Goal: Task Accomplishment & Management: Use online tool/utility

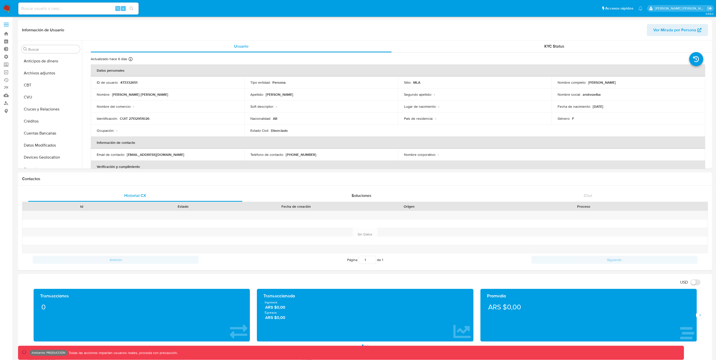
select select "10"
click at [0, 86] on link "Reportes" at bounding box center [30, 88] width 60 height 8
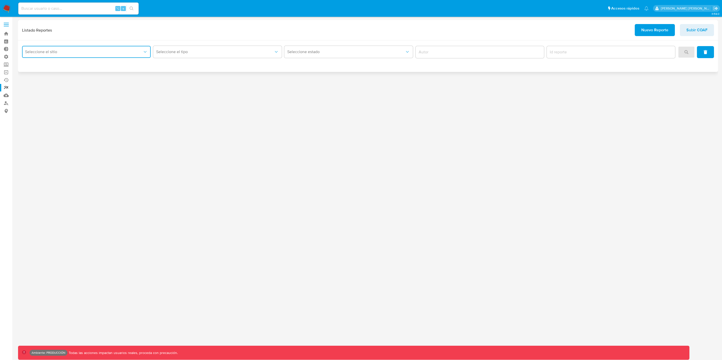
click at [146, 52] on icon "site_id" at bounding box center [145, 51] width 5 height 5
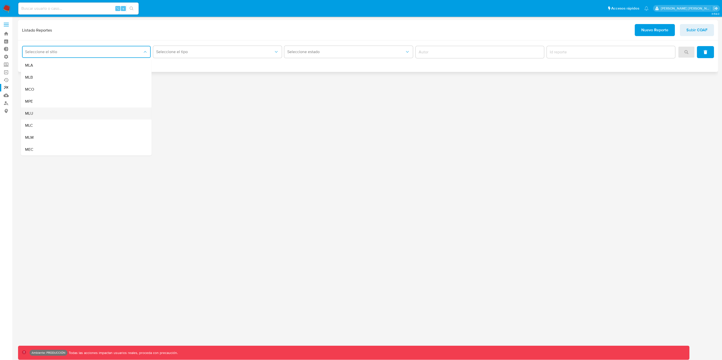
click at [64, 113] on div "MLU" at bounding box center [85, 114] width 120 height 12
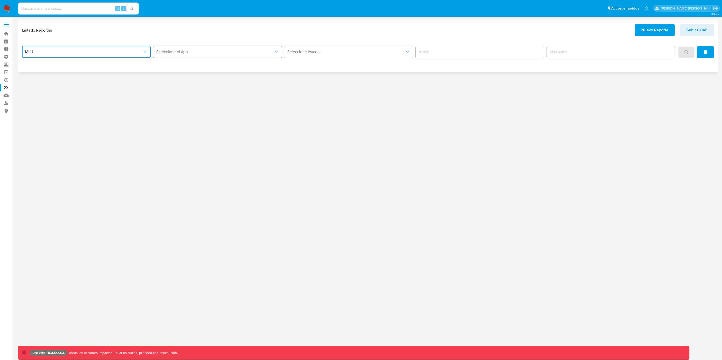
click at [199, 50] on span "Seleccione el tipo" at bounding box center [215, 51] width 118 height 5
click at [186, 69] on div "Circunstanciado" at bounding box center [216, 65] width 120 height 12
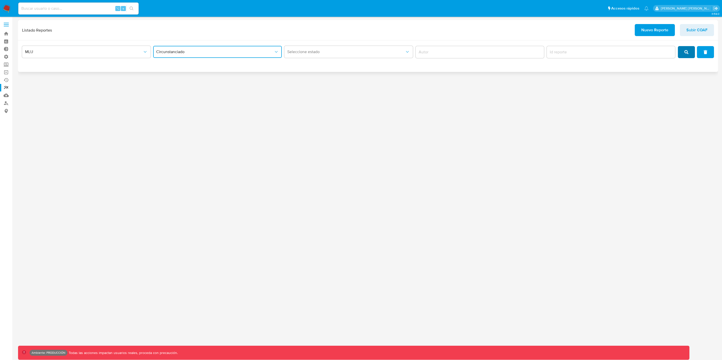
click at [689, 54] on button "search" at bounding box center [686, 52] width 17 height 12
